Goal: Transaction & Acquisition: Purchase product/service

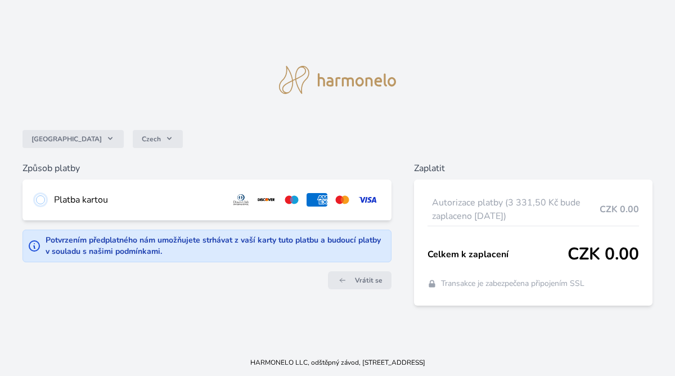
click at [42, 198] on input "radio" at bounding box center [40, 199] width 9 height 9
radio input "true"
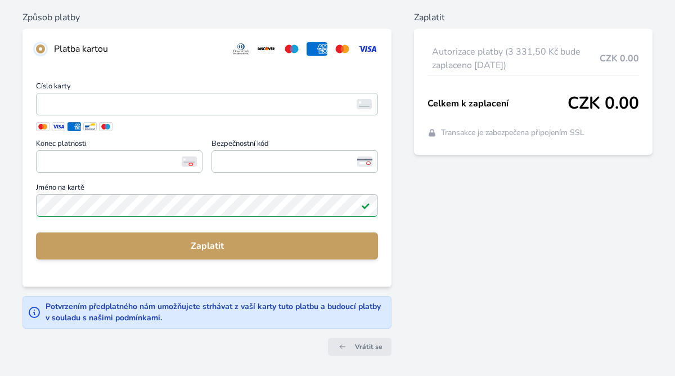
scroll to position [131, 0]
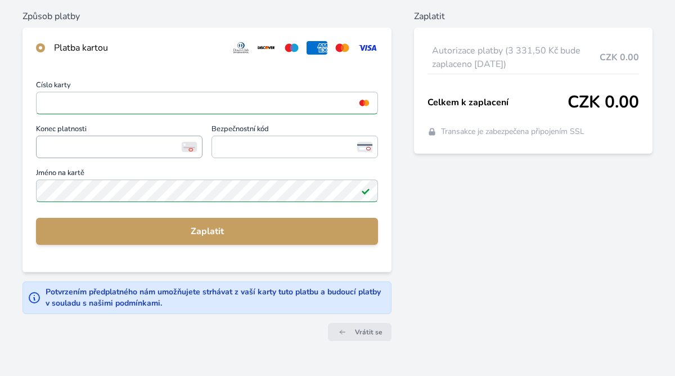
click at [38, 145] on span "<p>Your browser does not support iframes.</p>" at bounding box center [119, 147] width 166 height 22
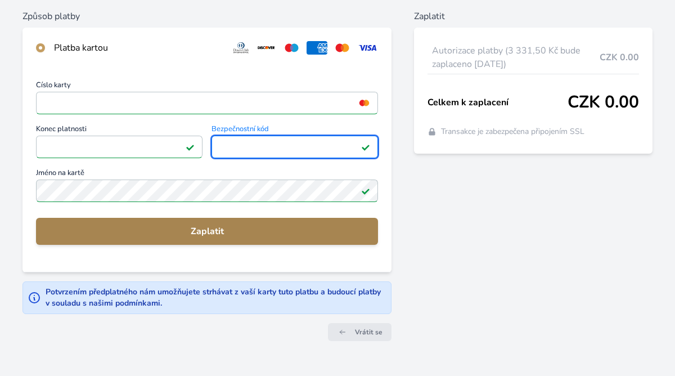
click at [218, 232] on span "Zaplatit" at bounding box center [207, 230] width 324 height 13
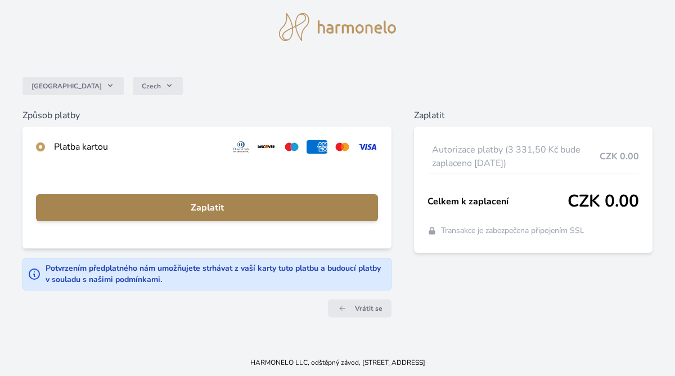
scroll to position [32, 0]
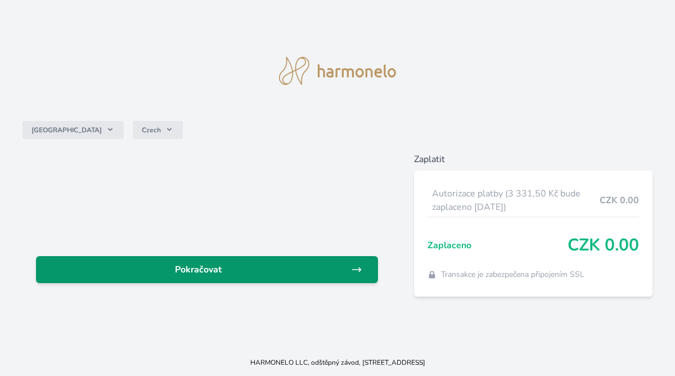
click at [232, 269] on span "Pokračovat" at bounding box center [198, 269] width 306 height 13
